Goal: Information Seeking & Learning: Learn about a topic

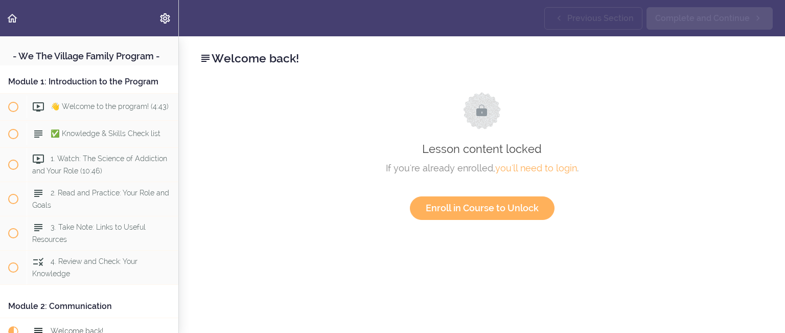
scroll to position [270, 0]
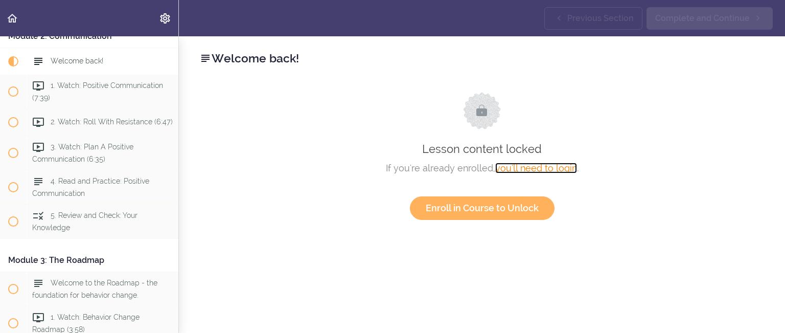
click at [523, 170] on link "you'll need to login" at bounding box center [536, 167] width 82 height 11
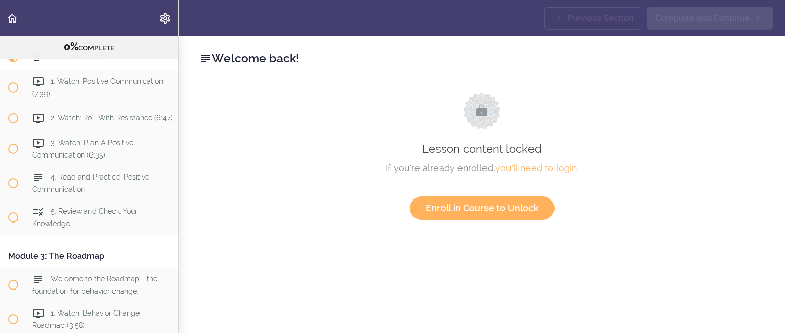
scroll to position [312, 0]
click at [10, 20] on icon "Back to course curriculum" at bounding box center [12, 18] width 12 height 12
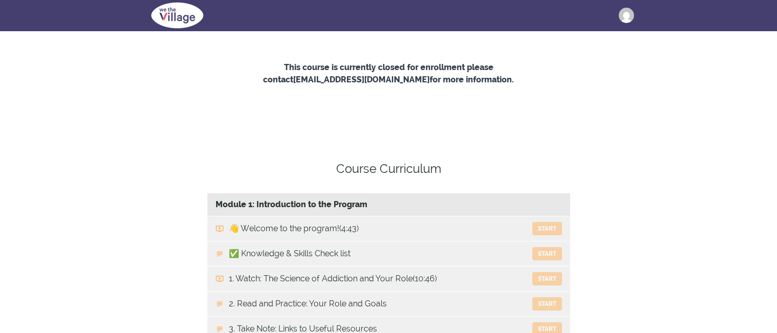
click at [628, 15] on img at bounding box center [626, 15] width 15 height 15
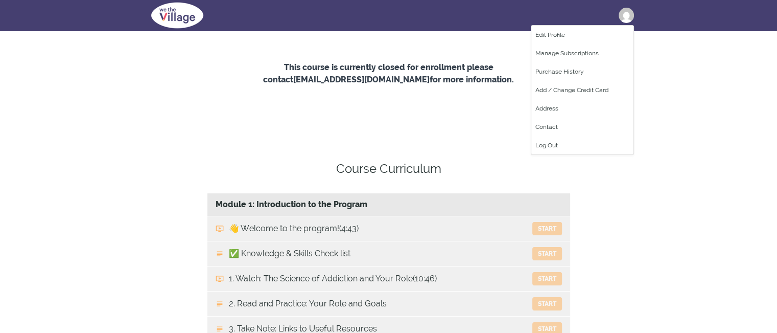
click at [190, 11] on img at bounding box center [177, 15] width 67 height 31
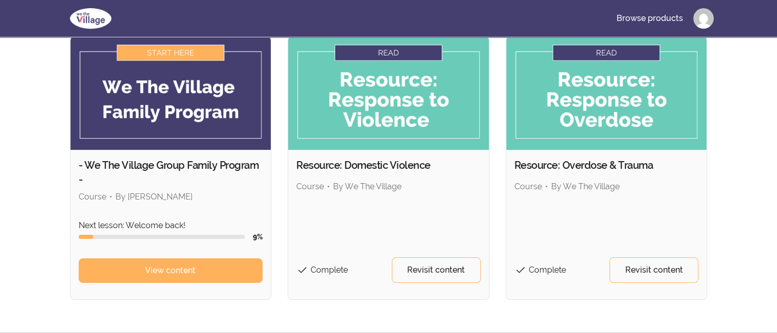
scroll to position [85, 0]
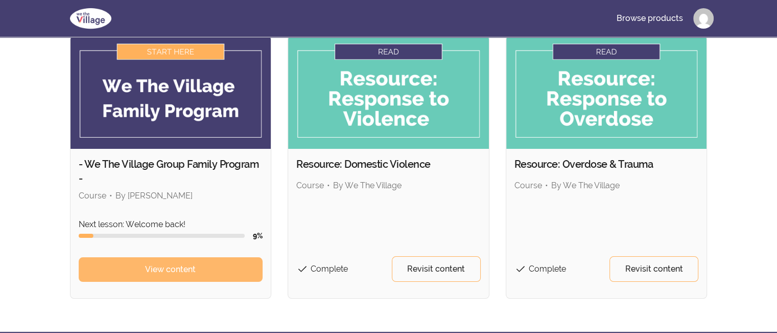
click at [214, 265] on link "View content" at bounding box center [171, 269] width 184 height 25
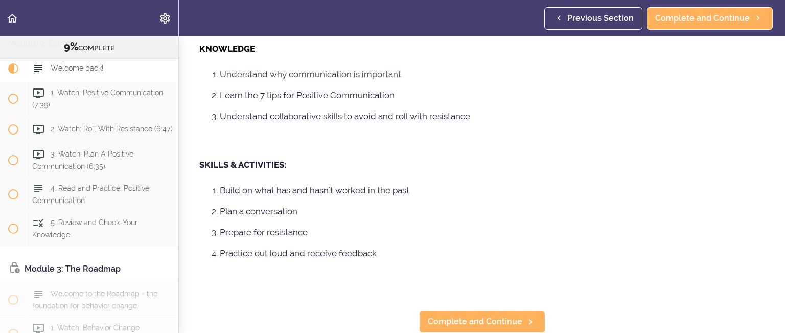
scroll to position [239, 0]
click at [503, 315] on span "Complete and Continue" at bounding box center [475, 321] width 95 height 12
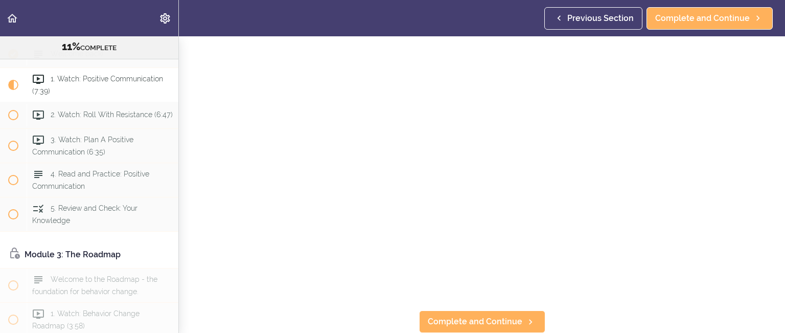
scroll to position [167, 0]
click at [514, 323] on link "Complete and Continue" at bounding box center [482, 321] width 126 height 22
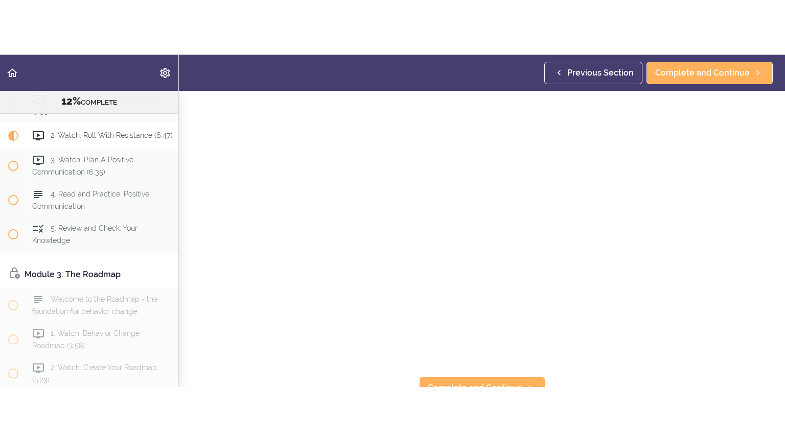
scroll to position [58, 0]
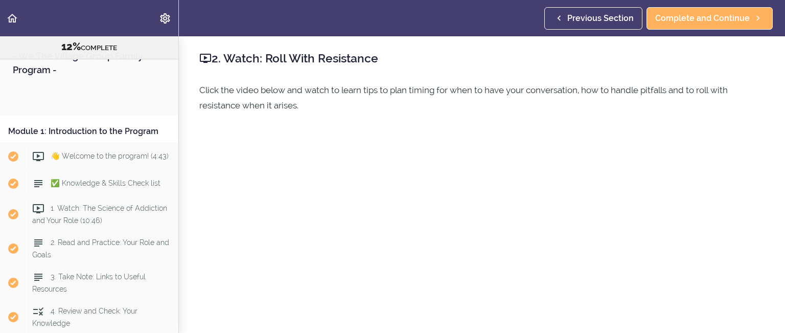
scroll to position [360, 0]
